Goal: Information Seeking & Learning: Learn about a topic

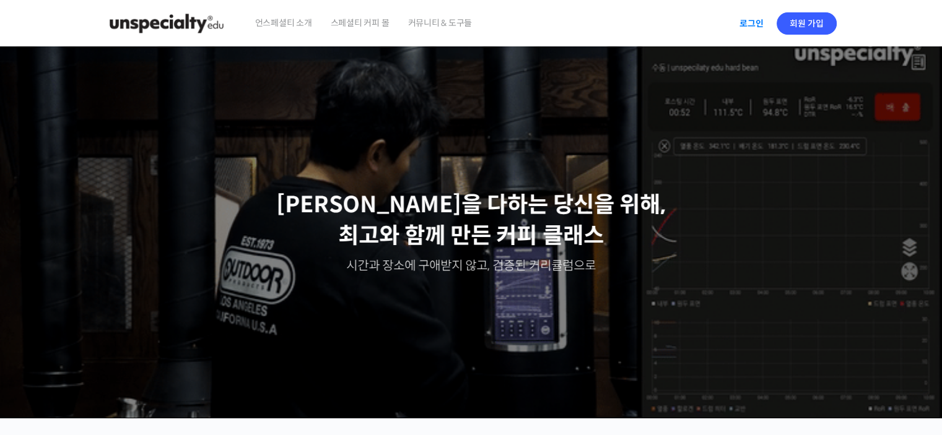
click at [757, 27] on link "로그인" at bounding box center [751, 23] width 39 height 28
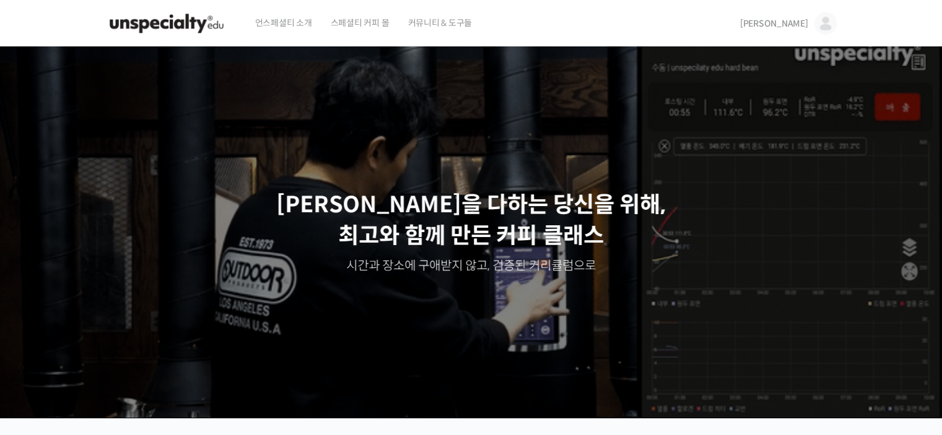
click at [796, 29] on span "김도경" at bounding box center [774, 23] width 68 height 11
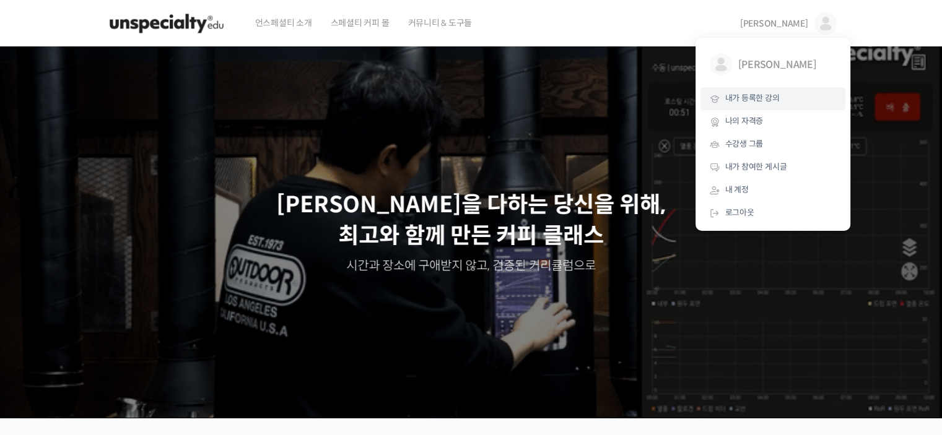
click at [770, 104] on link "내가 등록한 강의" at bounding box center [772, 98] width 145 height 23
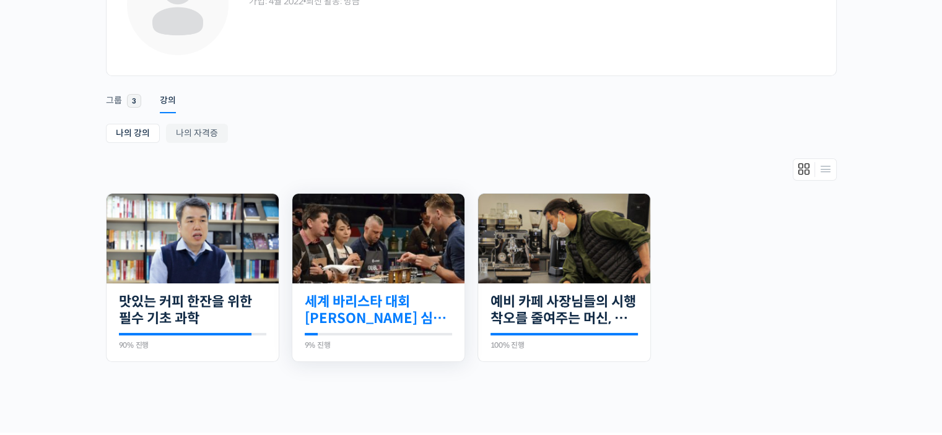
scroll to position [124, 0]
click at [326, 314] on link "세계 바리스타 대회 [PERSON_NAME] 심사위원의 커피 센서리 스킬 기초" at bounding box center [378, 311] width 147 height 34
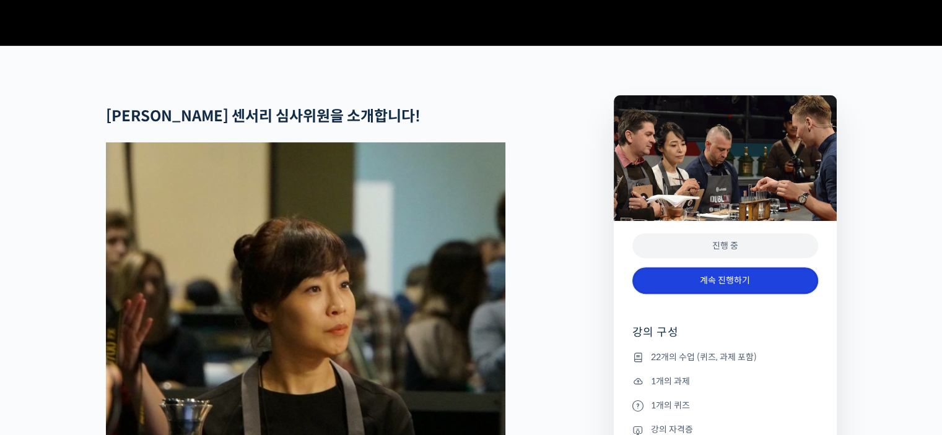
scroll to position [434, 0]
click at [747, 294] on link "계속 진행하기" at bounding box center [725, 281] width 186 height 27
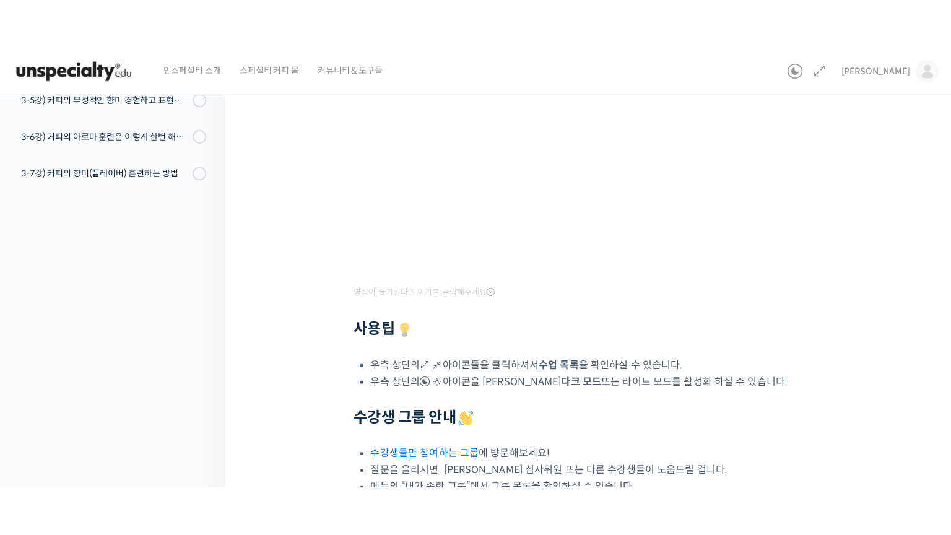
scroll to position [248, 0]
